Goal: Information Seeking & Learning: Learn about a topic

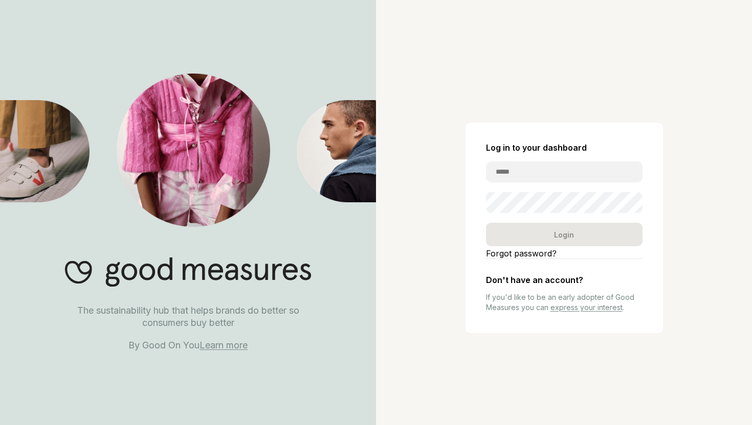
click at [233, 354] on div "The sustainability hub that helps brands do better so consumers buy better By G…" at bounding box center [188, 212] width 376 height 425
click at [231, 345] on link "Learn more" at bounding box center [223, 345] width 48 height 11
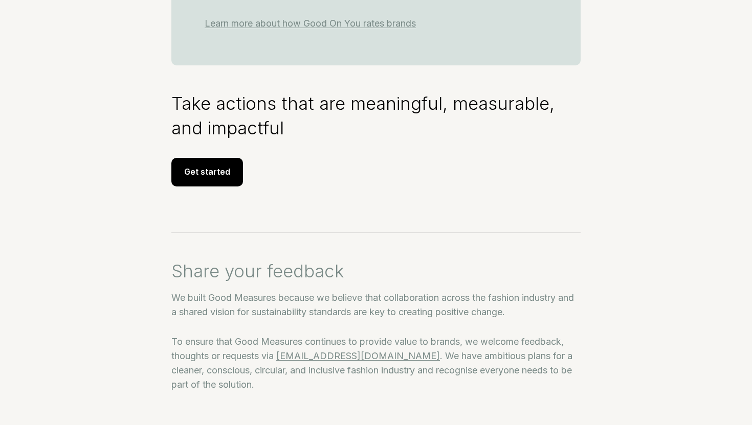
scroll to position [1483, 0]
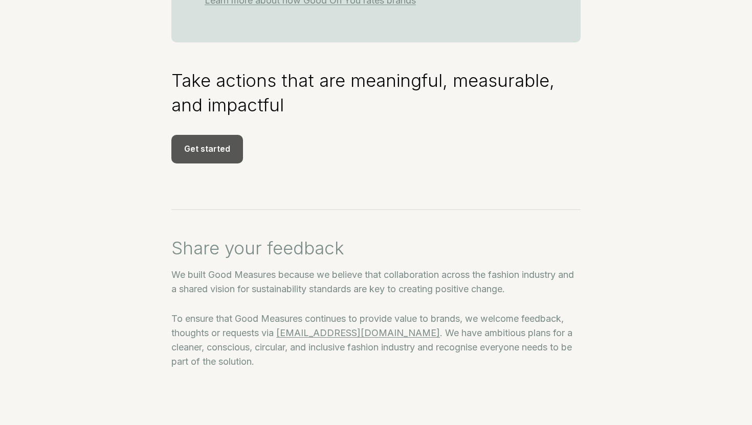
click at [222, 159] on div "Get started" at bounding box center [207, 149] width 72 height 29
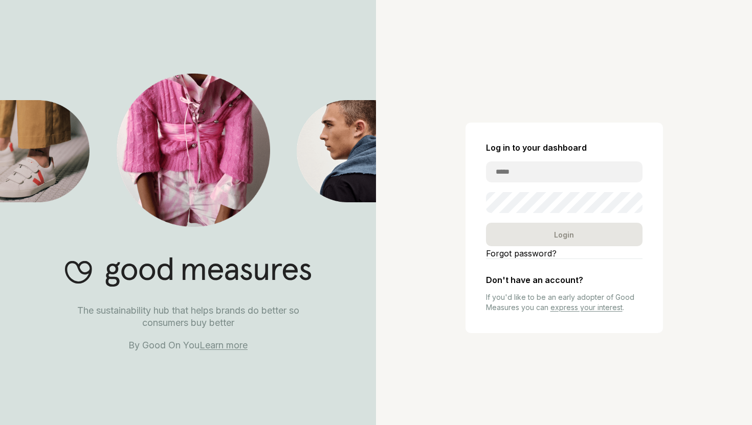
click at [572, 309] on link "express your interest" at bounding box center [586, 307] width 72 height 9
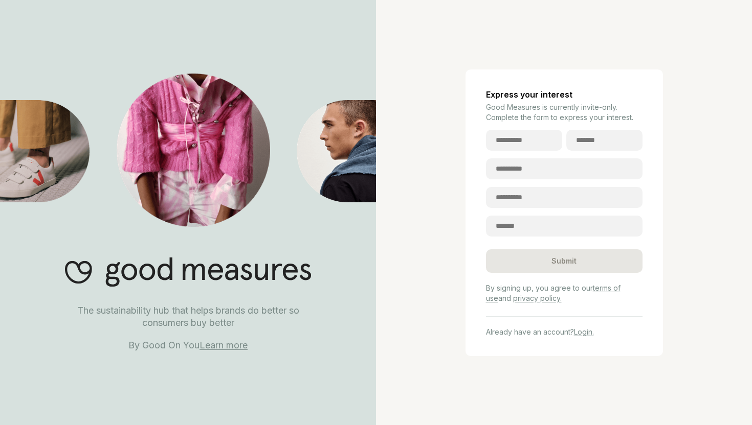
click at [229, 351] on p "By Good On You Learn more" at bounding box center [188, 346] width 268 height 12
click at [229, 350] on link "Learn more" at bounding box center [223, 345] width 48 height 11
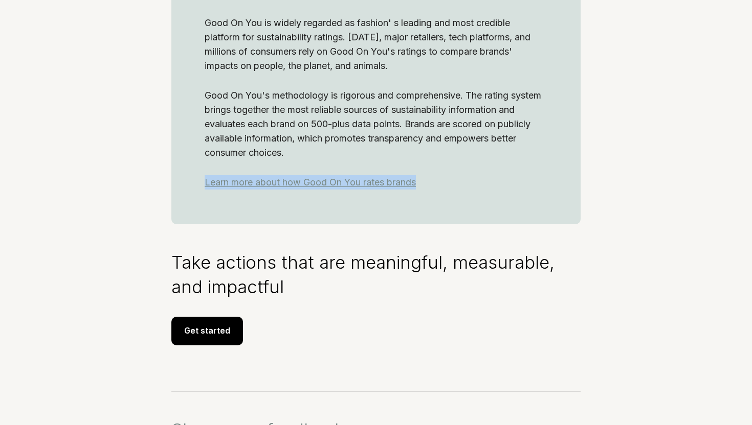
scroll to position [1153, 0]
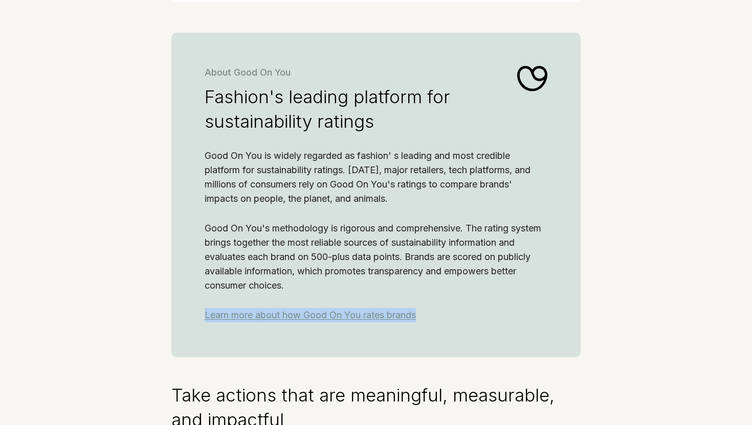
click at [561, 335] on div "About Good On You Fashion's leading platform for sustainability ratings Good On…" at bounding box center [375, 195] width 409 height 325
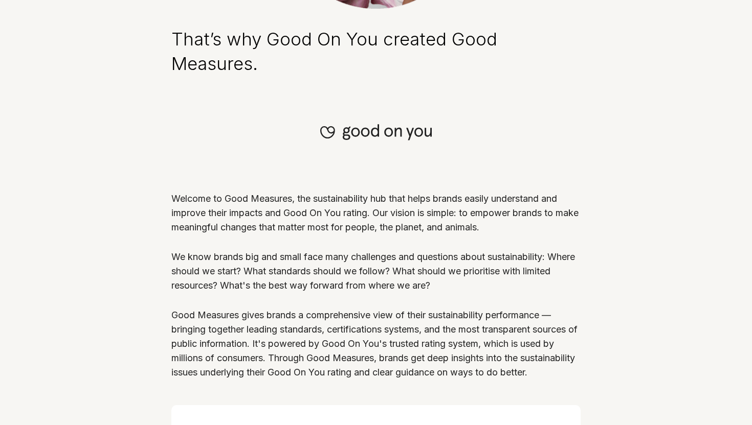
scroll to position [0, 0]
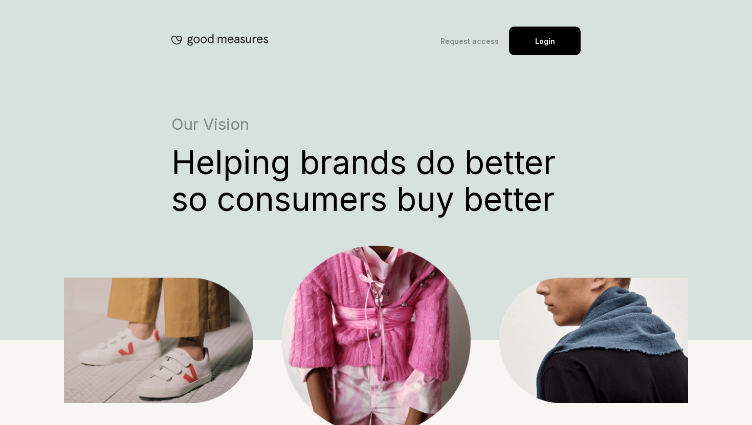
click at [223, 40] on img at bounding box center [219, 40] width 97 height 12
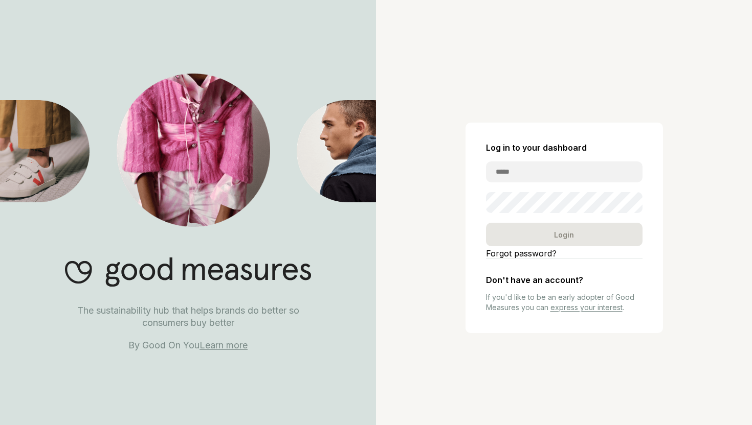
click at [226, 350] on link "Learn more" at bounding box center [223, 345] width 48 height 11
click at [220, 345] on link "Learn more" at bounding box center [223, 345] width 48 height 11
